Goal: Information Seeking & Learning: Learn about a topic

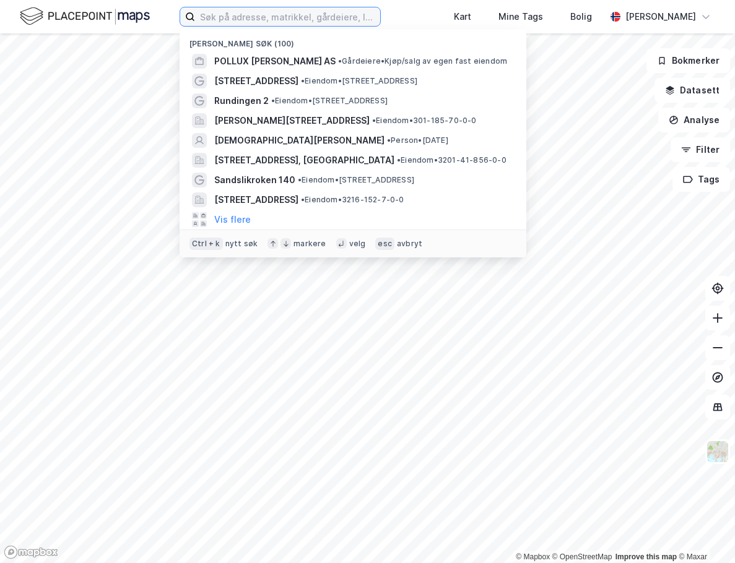
click at [237, 17] on input at bounding box center [287, 16] width 185 height 19
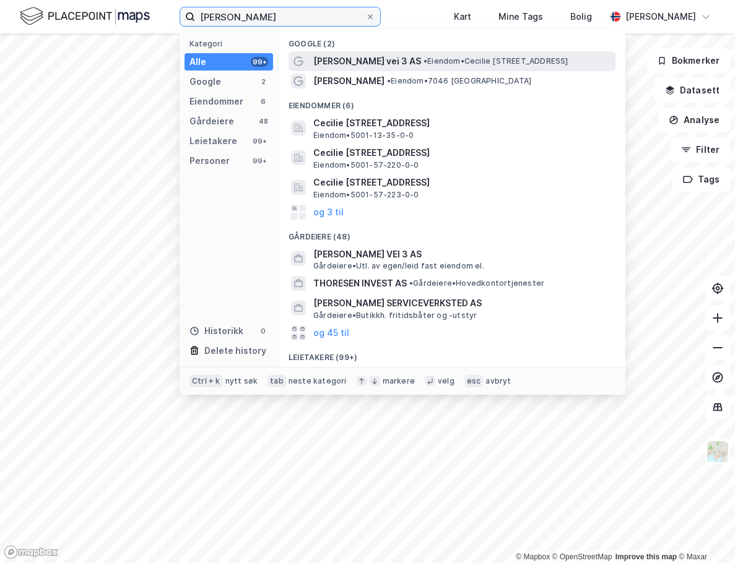
type input "[PERSON_NAME]"
click at [365, 61] on span "[PERSON_NAME] vei 3 AS" at bounding box center [367, 61] width 108 height 15
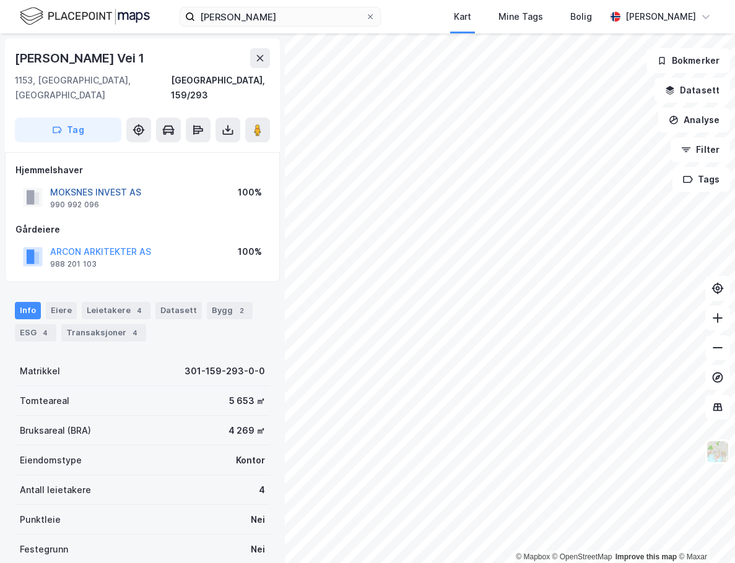
click at [0, 0] on button "MOKSNES INVEST AS" at bounding box center [0, 0] width 0 height 0
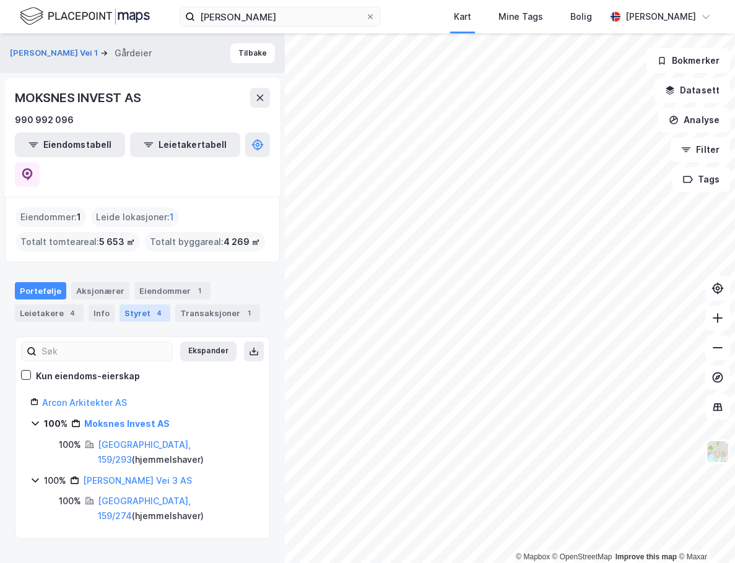
click at [125, 305] on div "Styret 4" at bounding box center [144, 313] width 51 height 17
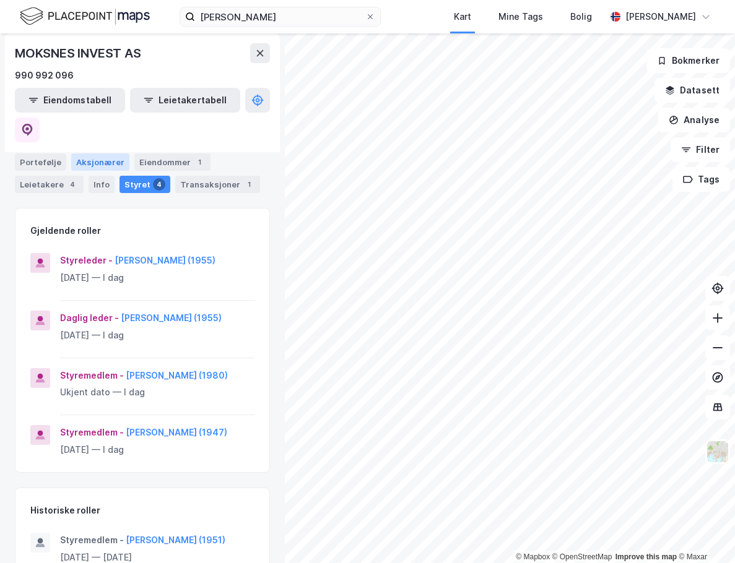
scroll to position [146, 0]
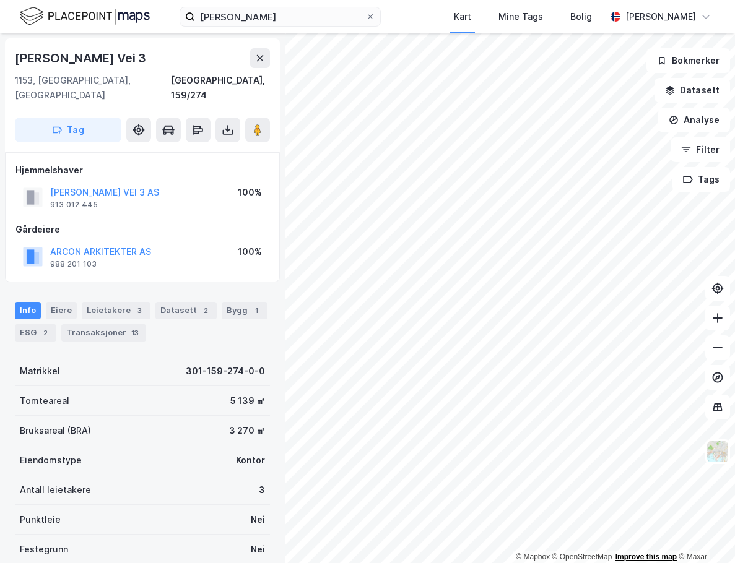
click at [641, 557] on div "© Mapbox © OpenStreetMap Improve this map © Maxar" at bounding box center [367, 298] width 735 height 530
click at [272, 232] on div "© Mapbox © OpenStreetMap Improve this map © Maxar Cecilie [STREET_ADDRESS], 159…" at bounding box center [367, 298] width 735 height 530
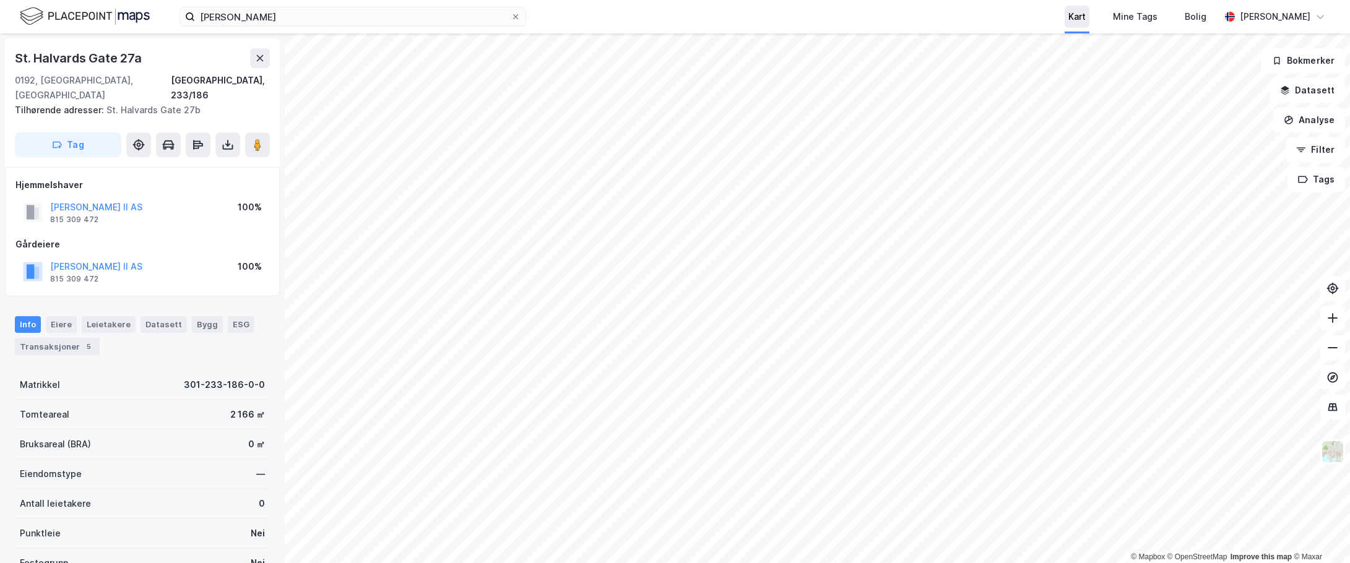
scroll to position [2, 0]
click at [0, 0] on button "[PERSON_NAME] II AS" at bounding box center [0, 0] width 0 height 0
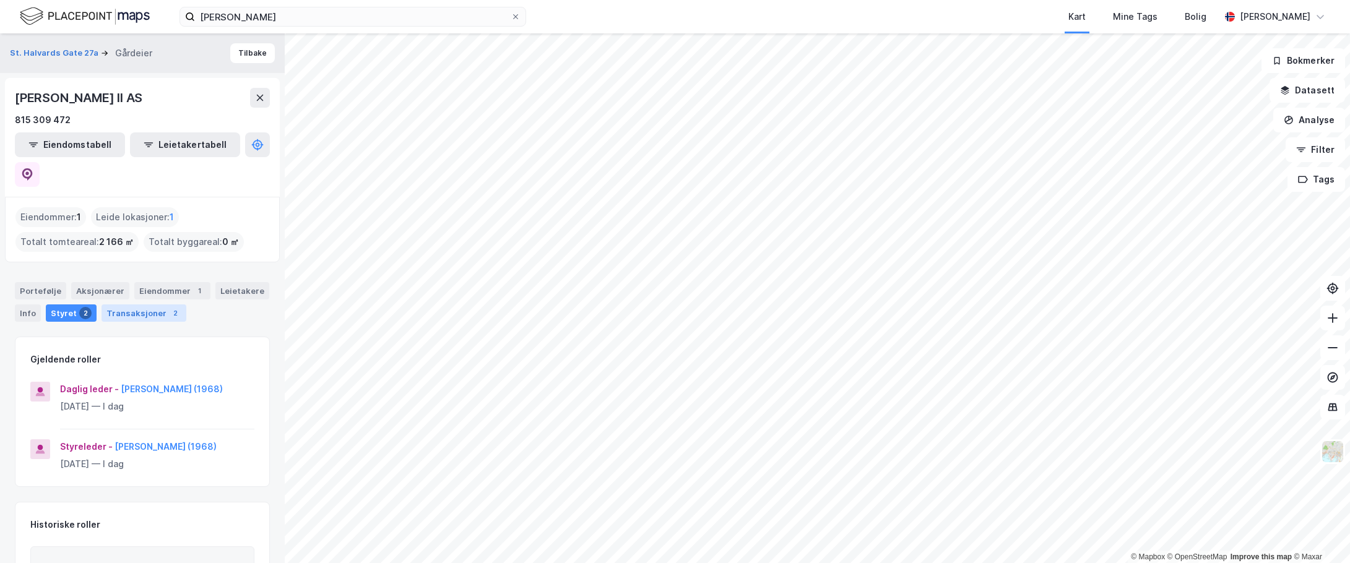
click at [140, 305] on div "Transaksjoner 2" at bounding box center [144, 313] width 85 height 17
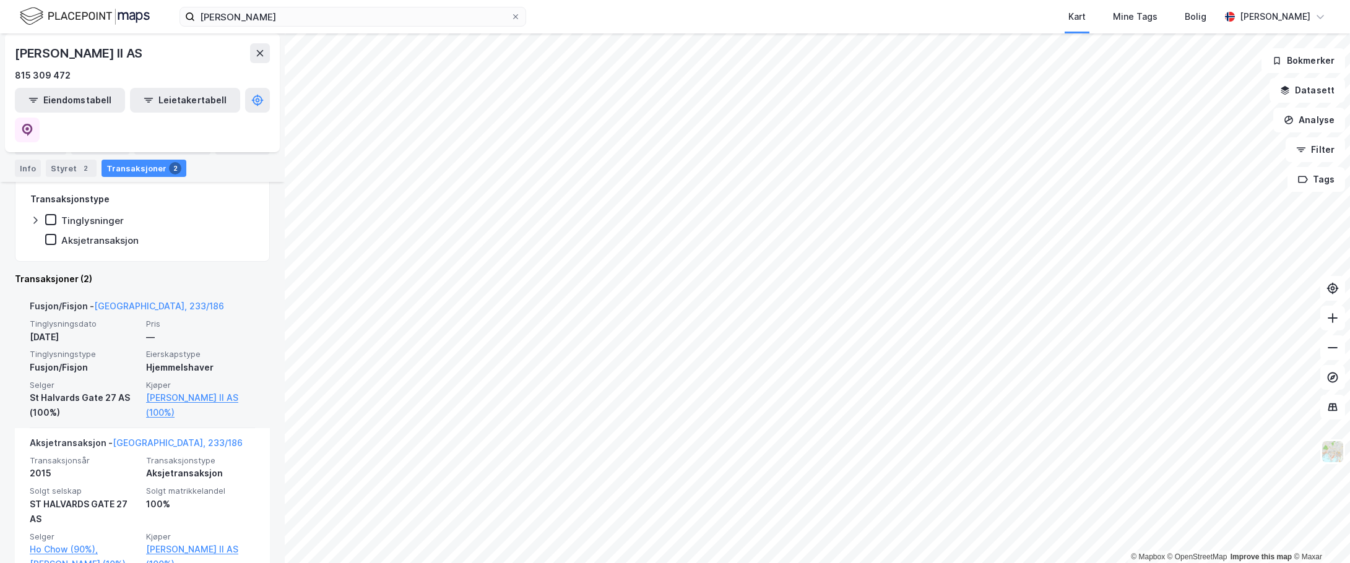
scroll to position [263, 0]
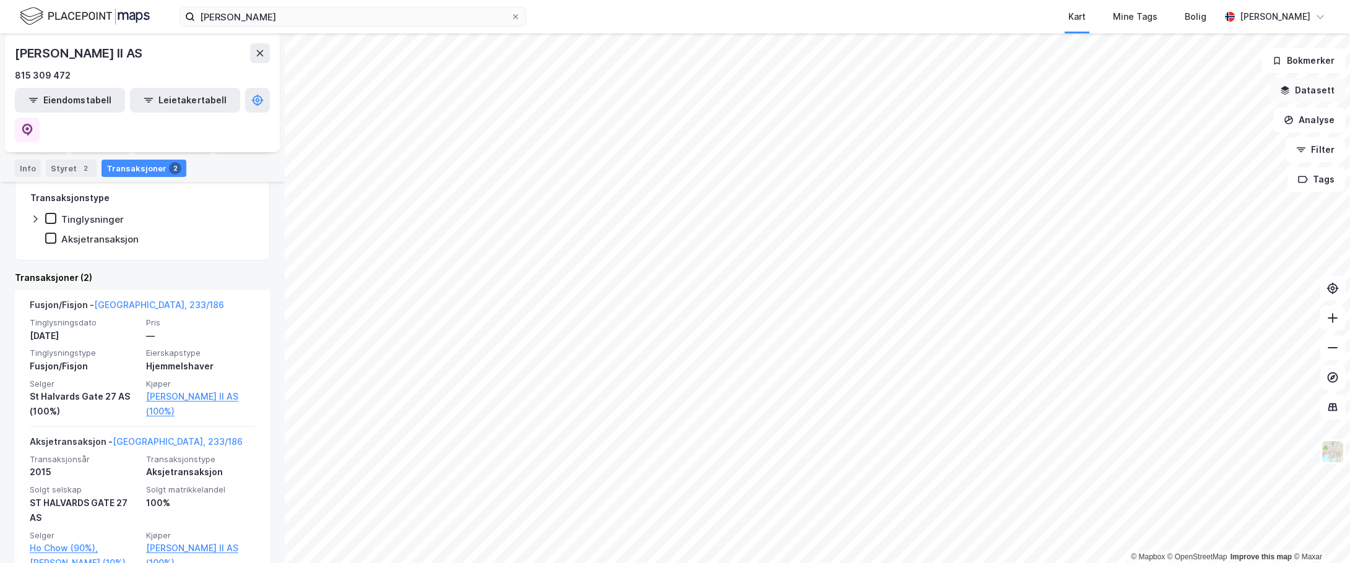
click at [734, 89] on button "Datasett" at bounding box center [1308, 90] width 76 height 25
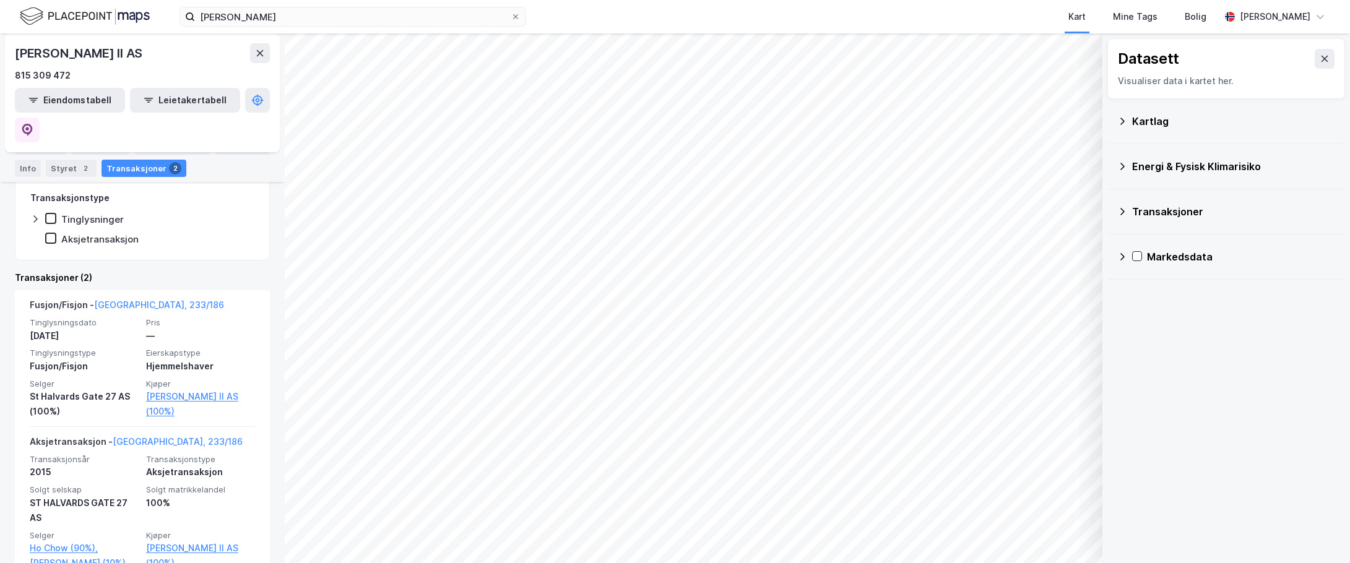
click at [734, 118] on icon at bounding box center [1122, 121] width 10 height 10
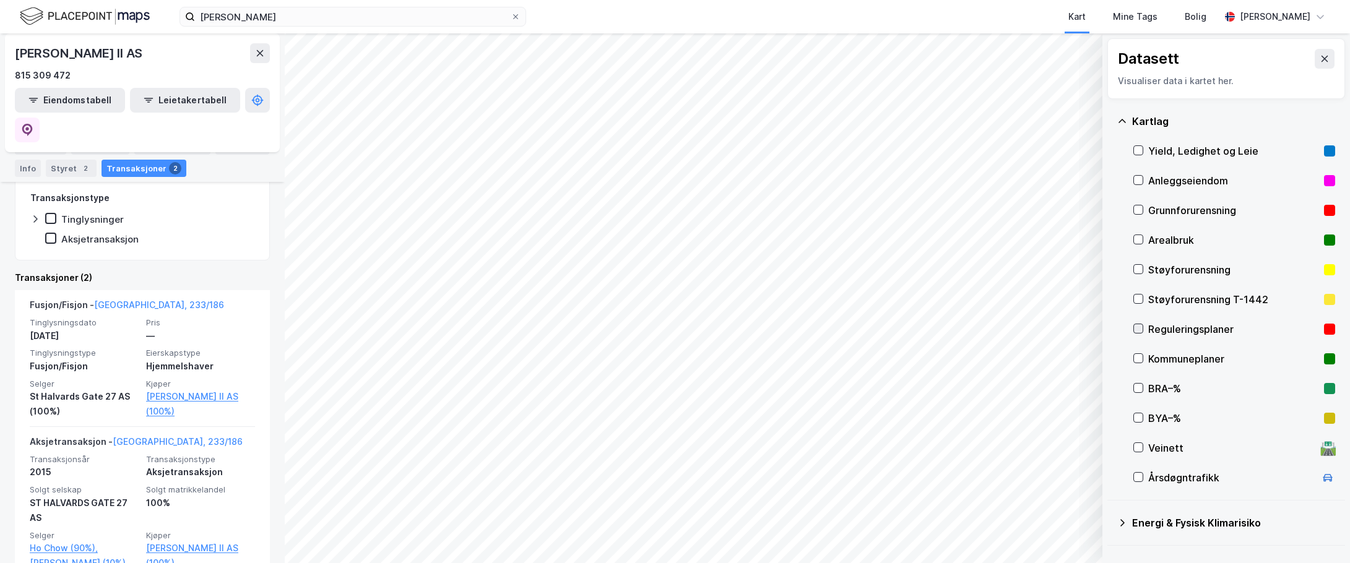
click at [734, 332] on icon at bounding box center [1138, 328] width 9 height 9
click at [734, 536] on button "Vis" at bounding box center [1038, 531] width 103 height 20
click at [734, 505] on div "Reguleringsplaner" at bounding box center [982, 509] width 70 height 10
click at [734, 503] on icon at bounding box center [1033, 504] width 10 height 10
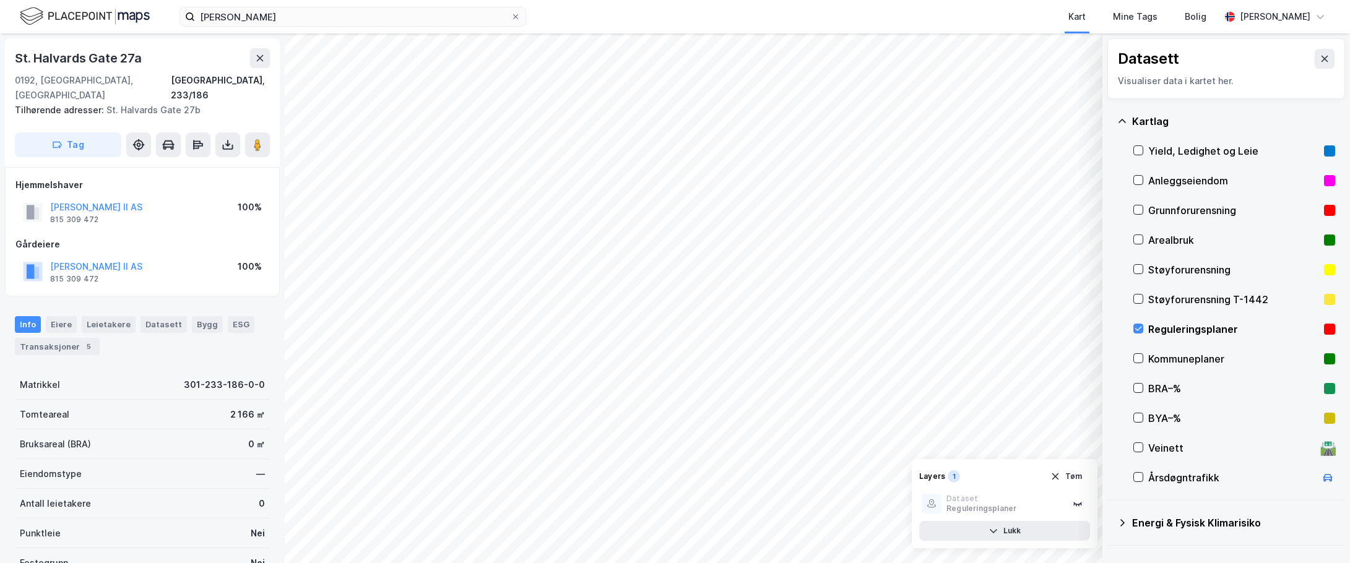
scroll to position [2, 0]
click at [734, 271] on icon at bounding box center [1138, 269] width 9 height 9
click at [734, 82] on div "Visualiser data i kartet her." at bounding box center [1226, 81] width 217 height 15
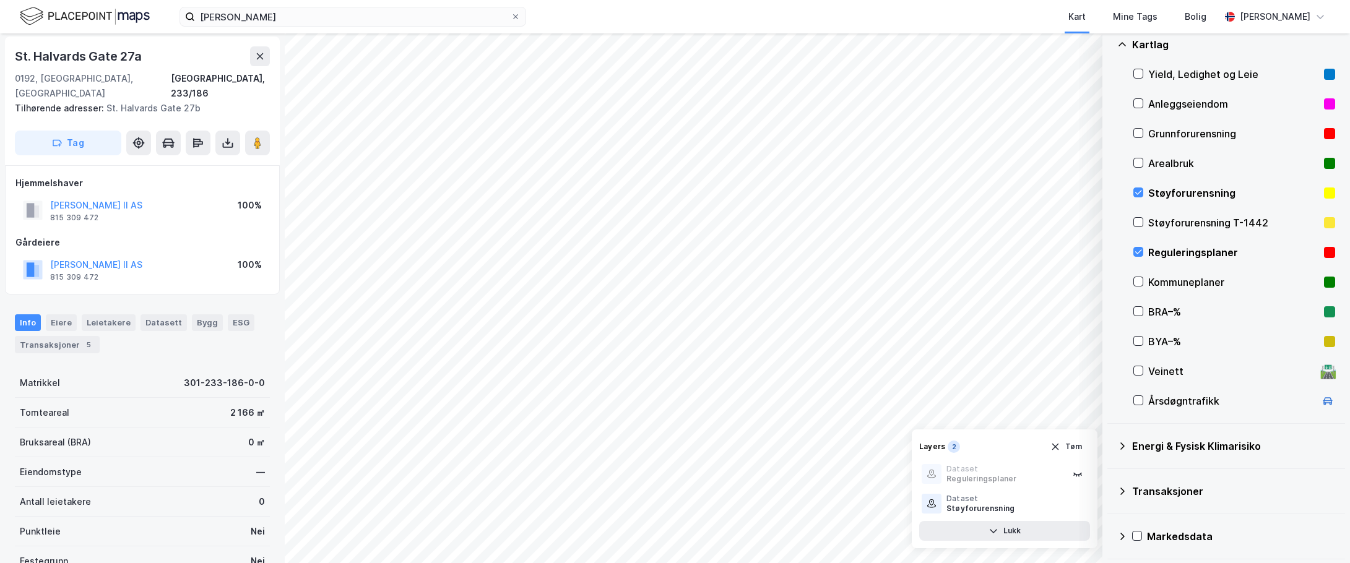
scroll to position [78, 0]
click at [734, 475] on div "Reguleringsplaner" at bounding box center [982, 479] width 70 height 10
drag, startPoint x: 100, startPoint y: 206, endPoint x: 50, endPoint y: 204, distance: 50.2
click at [50, 204] on div "[PERSON_NAME] II AS 815 309 472" at bounding box center [82, 210] width 119 height 25
copy div "815 309 472"
